Goal: Task Accomplishment & Management: Use online tool/utility

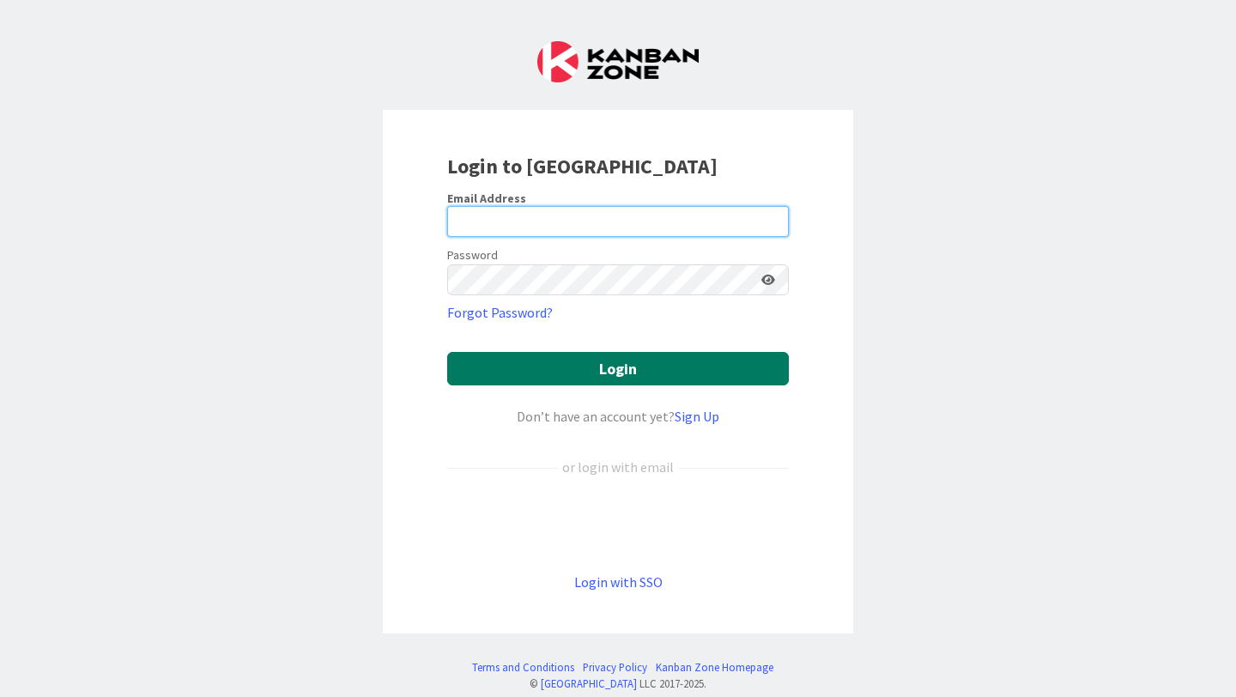
type input "[EMAIL_ADDRESS][PERSON_NAME][DOMAIN_NAME]"
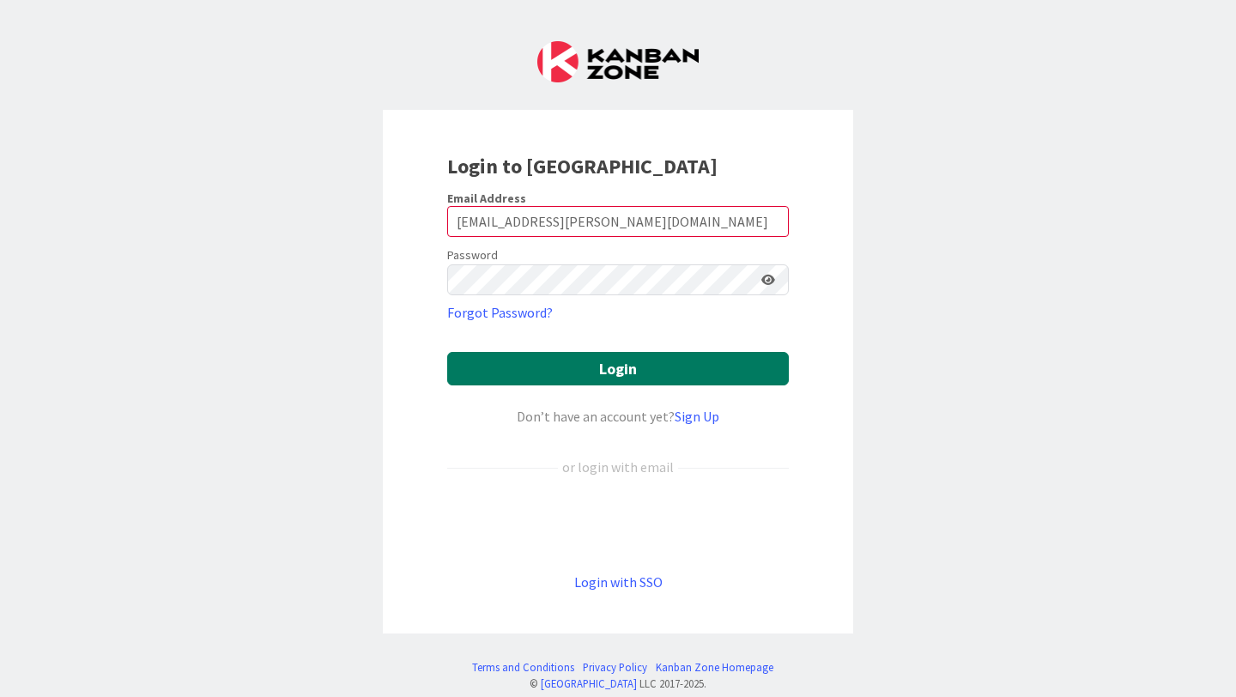
click at [505, 370] on button "Login" at bounding box center [617, 368] width 341 height 33
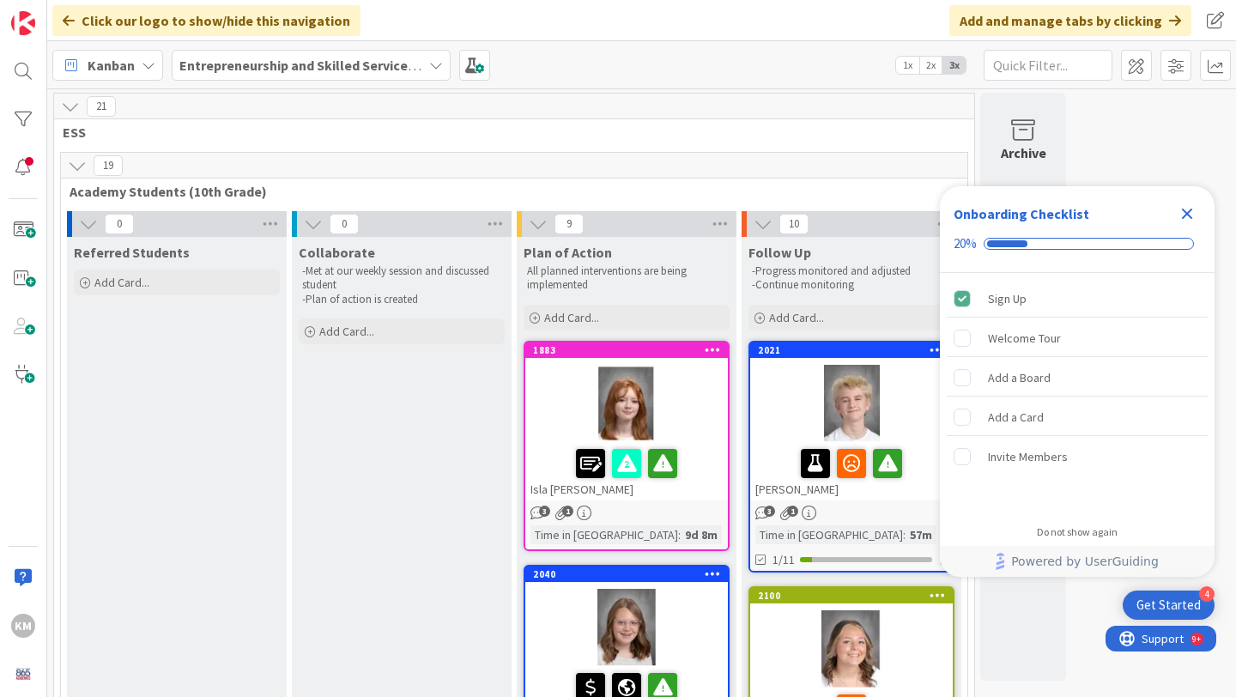
click at [1196, 214] on icon "Close Checklist" at bounding box center [1186, 213] width 21 height 21
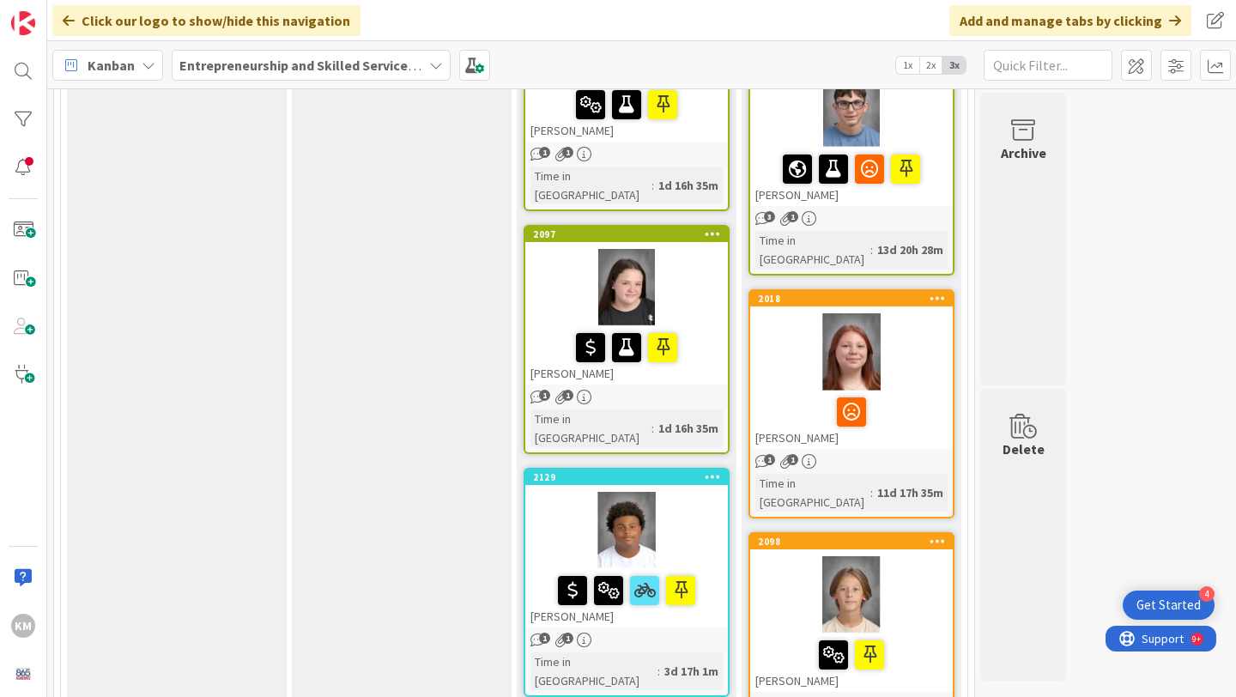
scroll to position [1569, 0]
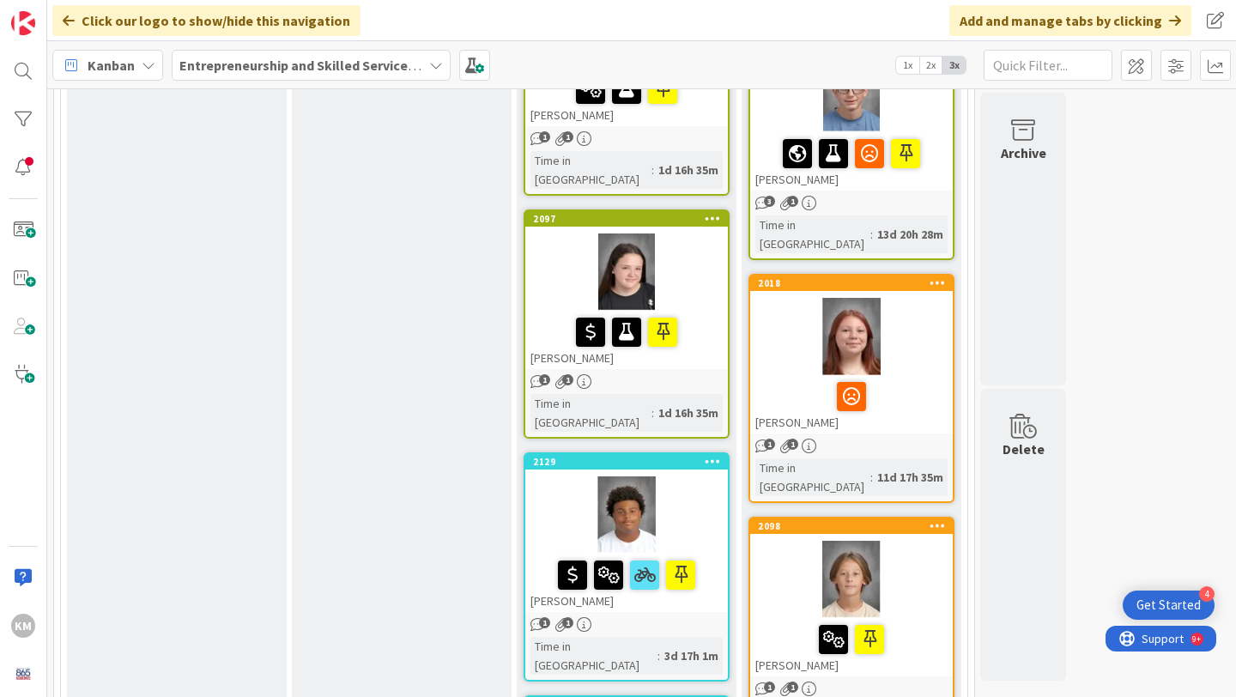
click at [921, 298] on div at bounding box center [851, 336] width 202 height 77
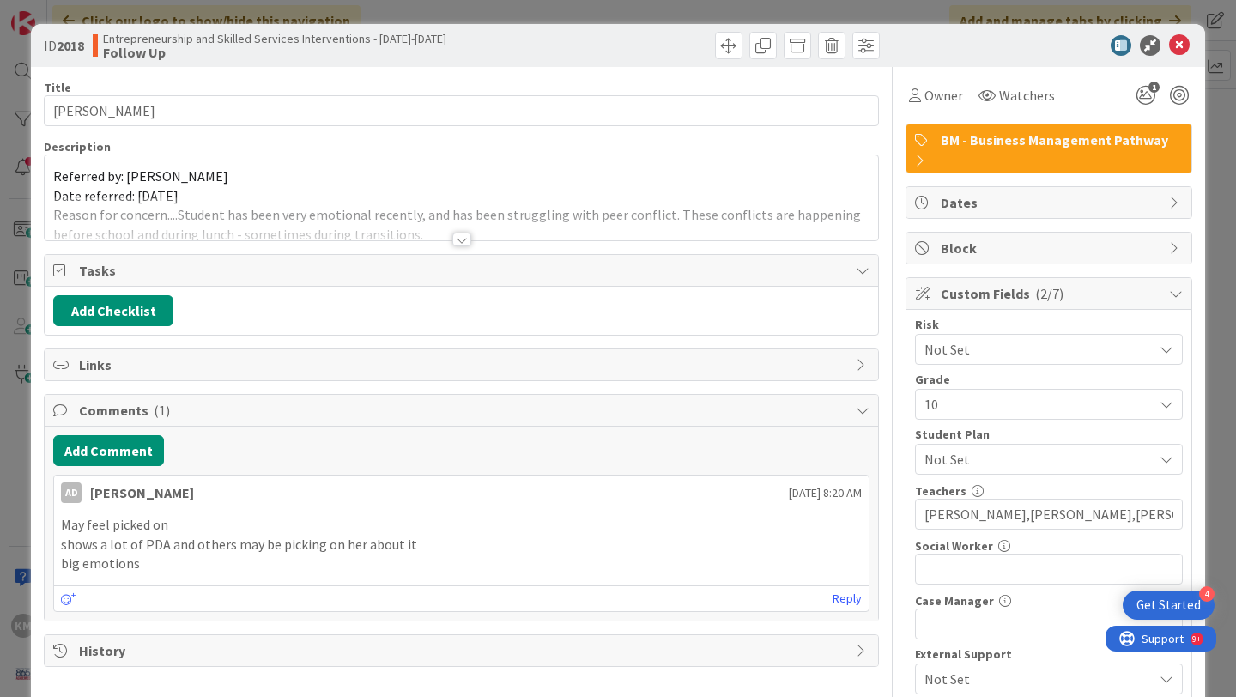
click at [462, 240] on div at bounding box center [461, 240] width 19 height 14
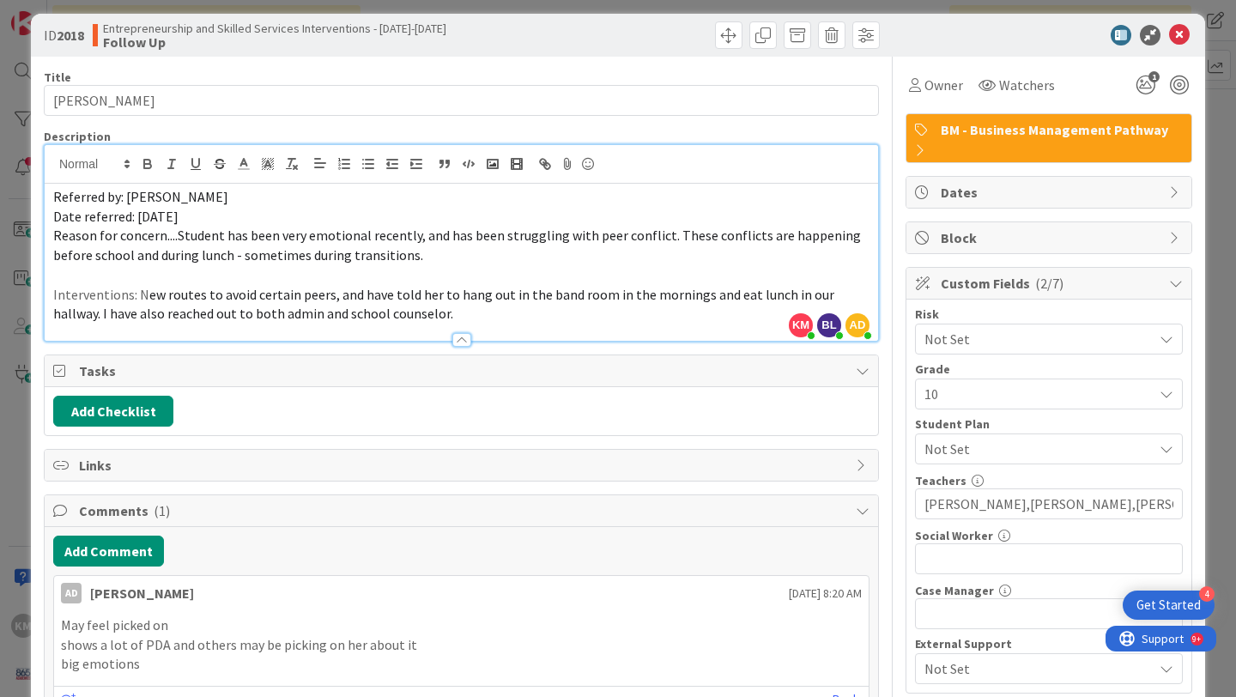
scroll to position [13, 0]
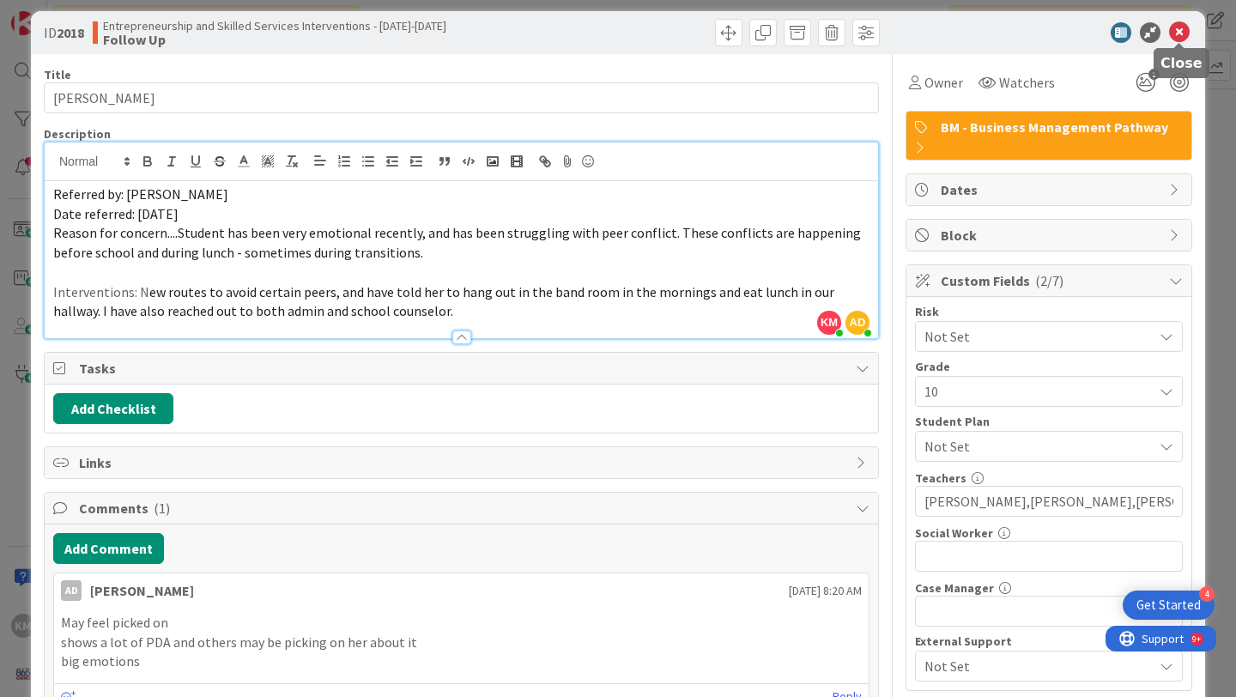
click at [1181, 35] on icon at bounding box center [1179, 32] width 21 height 21
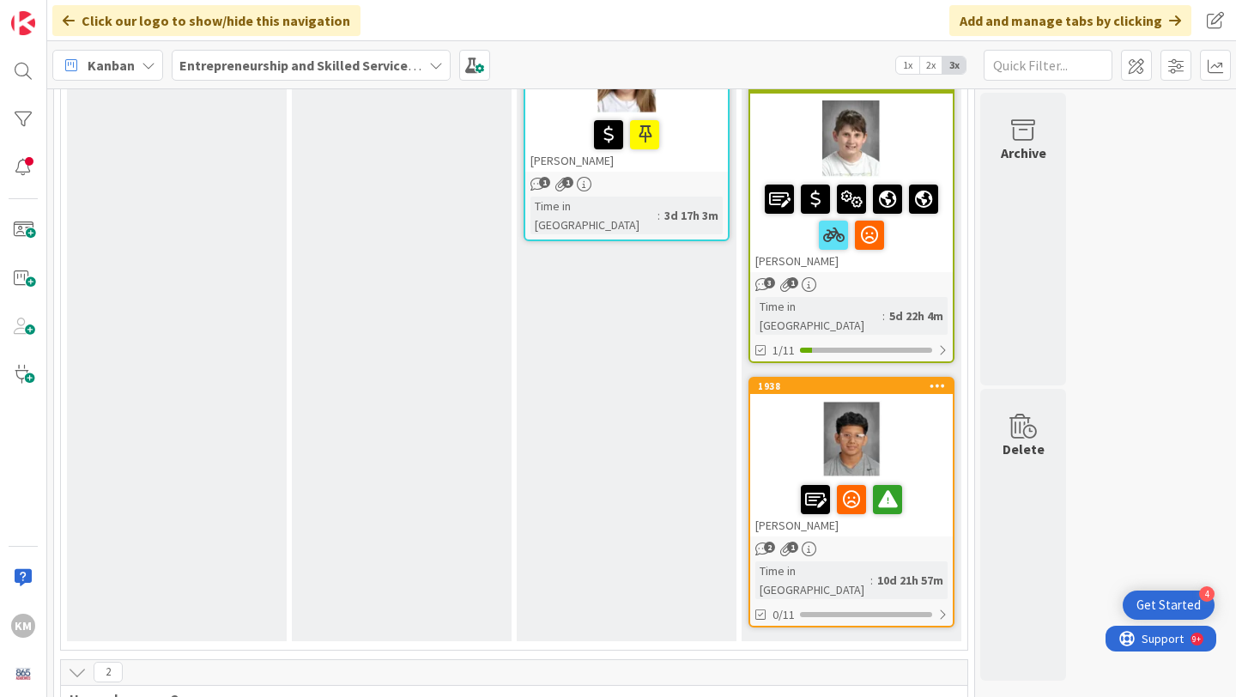
scroll to position [2253, 0]
